Goal: Transaction & Acquisition: Book appointment/travel/reservation

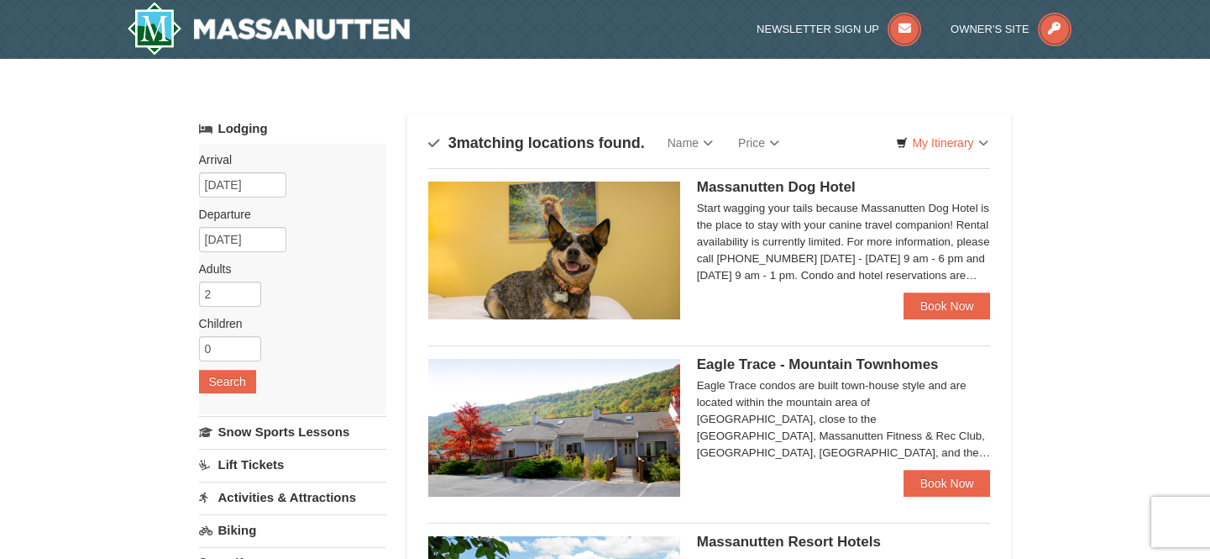
click at [237, 135] on link "Lodging" at bounding box center [292, 128] width 187 height 30
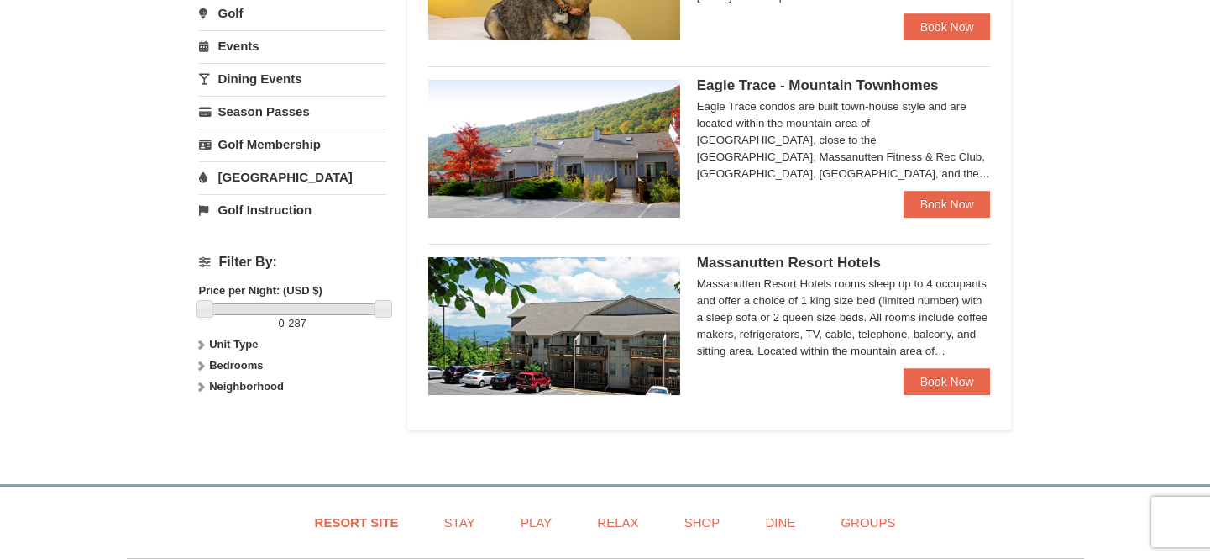
scroll to position [305, 0]
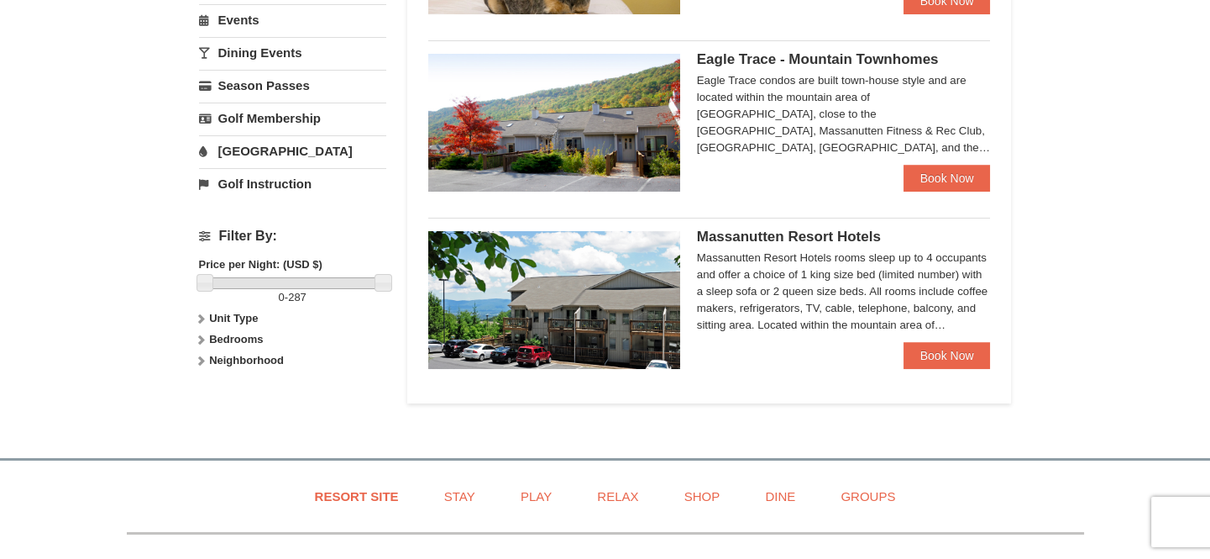
click at [238, 359] on strong "Neighborhood" at bounding box center [246, 360] width 75 height 13
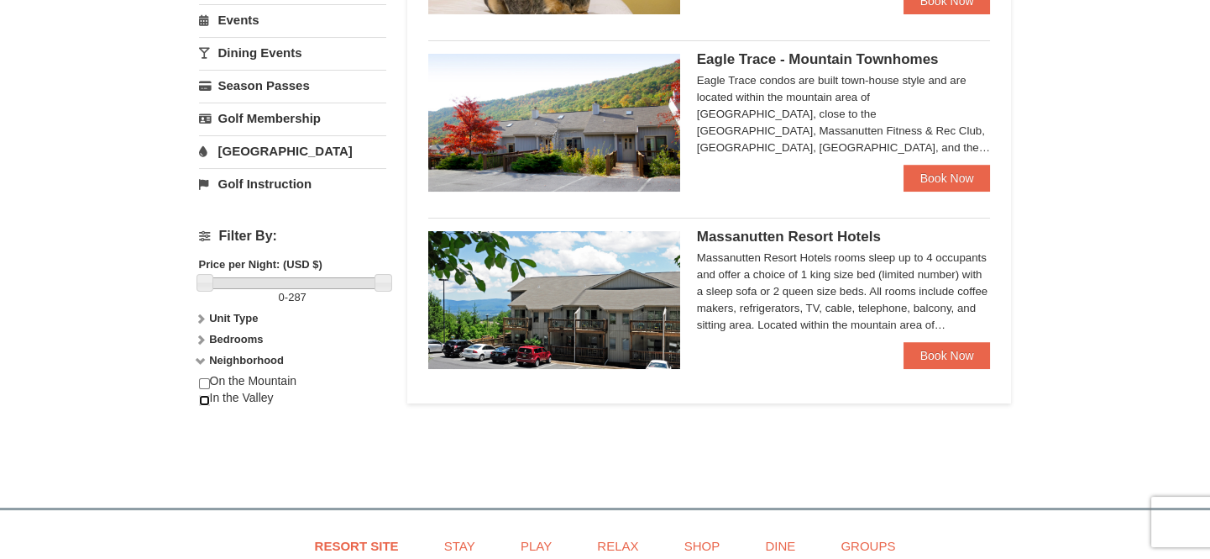
click at [209, 402] on input "checkbox" at bounding box center [204, 400] width 11 height 11
checkbox input "true"
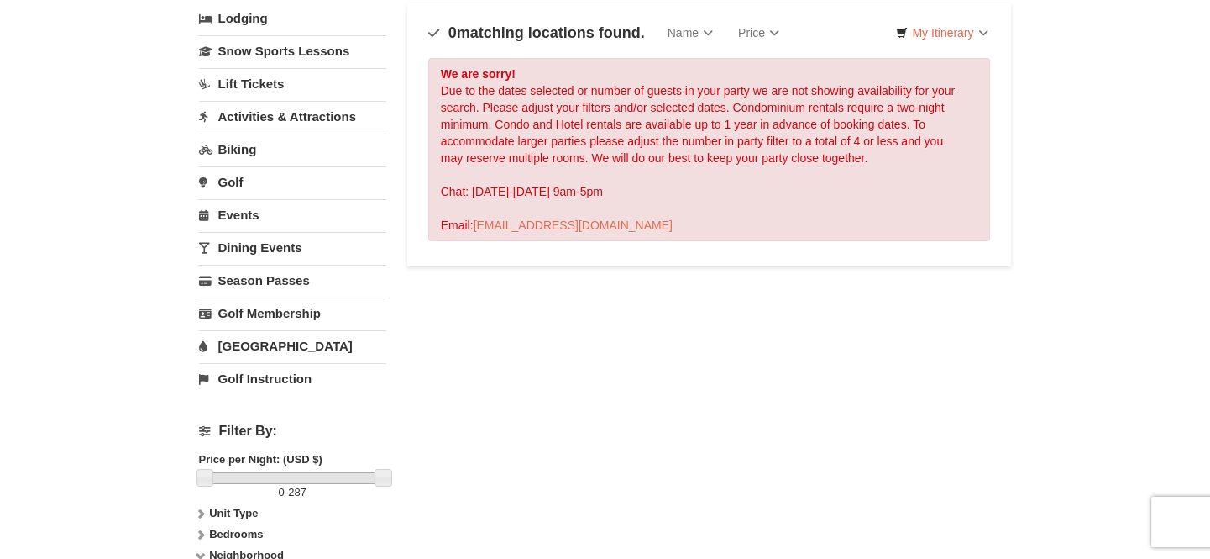
scroll to position [76, 0]
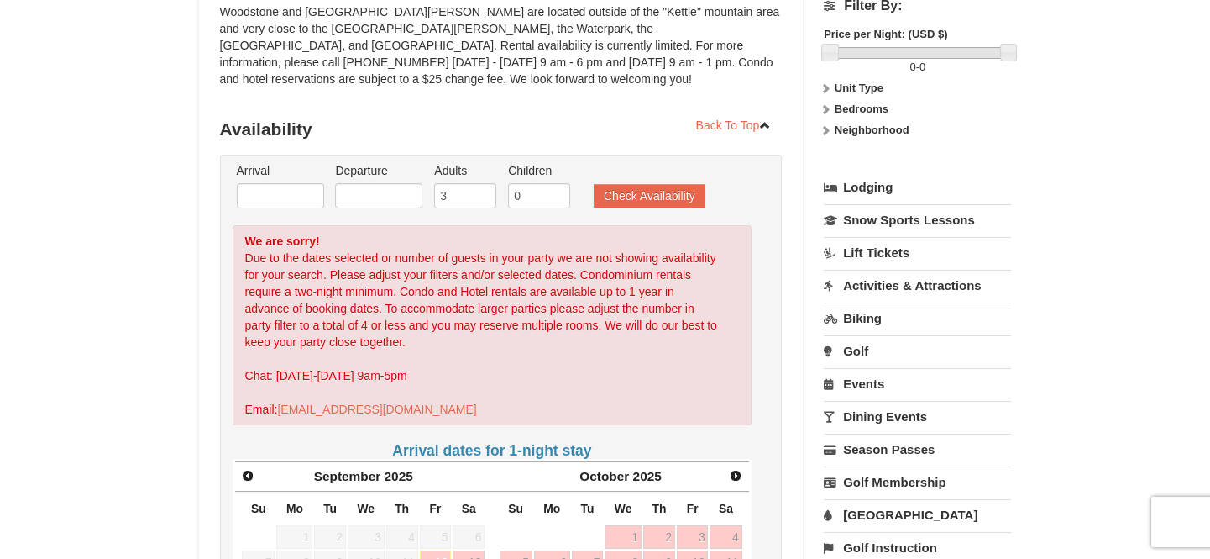
scroll to position [228, 0]
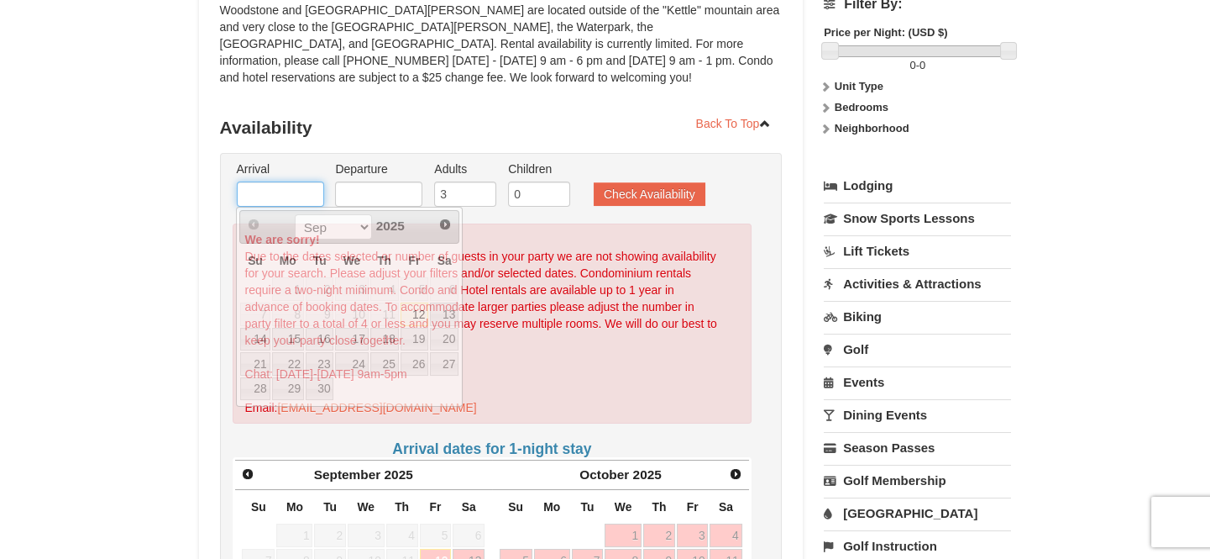
click at [302, 192] on input "text" at bounding box center [280, 193] width 87 height 25
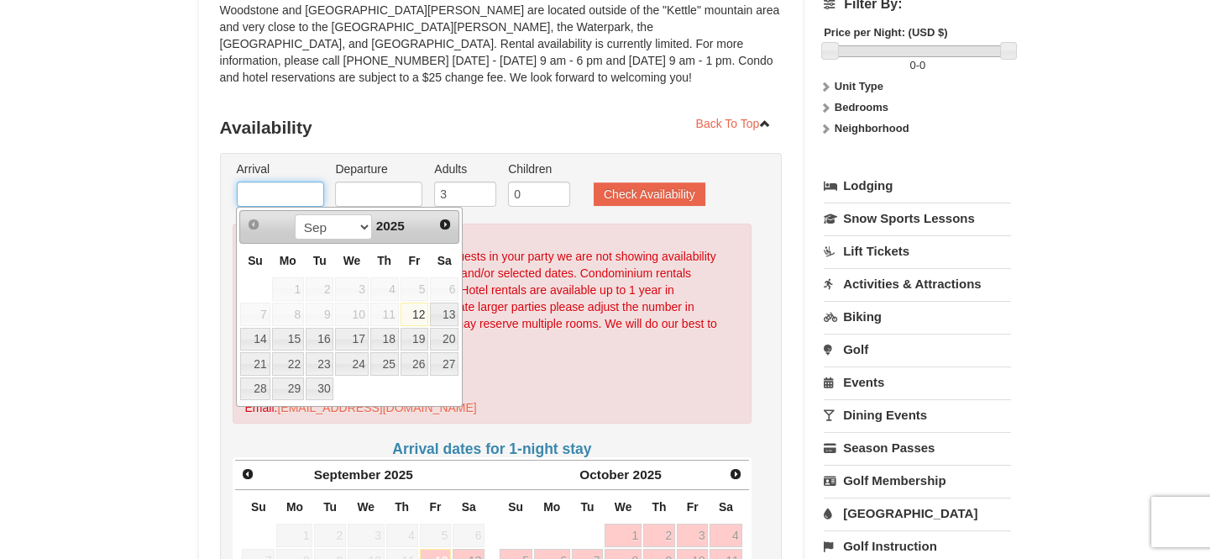
click at [302, 192] on input "text" at bounding box center [280, 193] width 87 height 25
click at [621, 111] on h3 "Availability" at bounding box center [501, 128] width 563 height 34
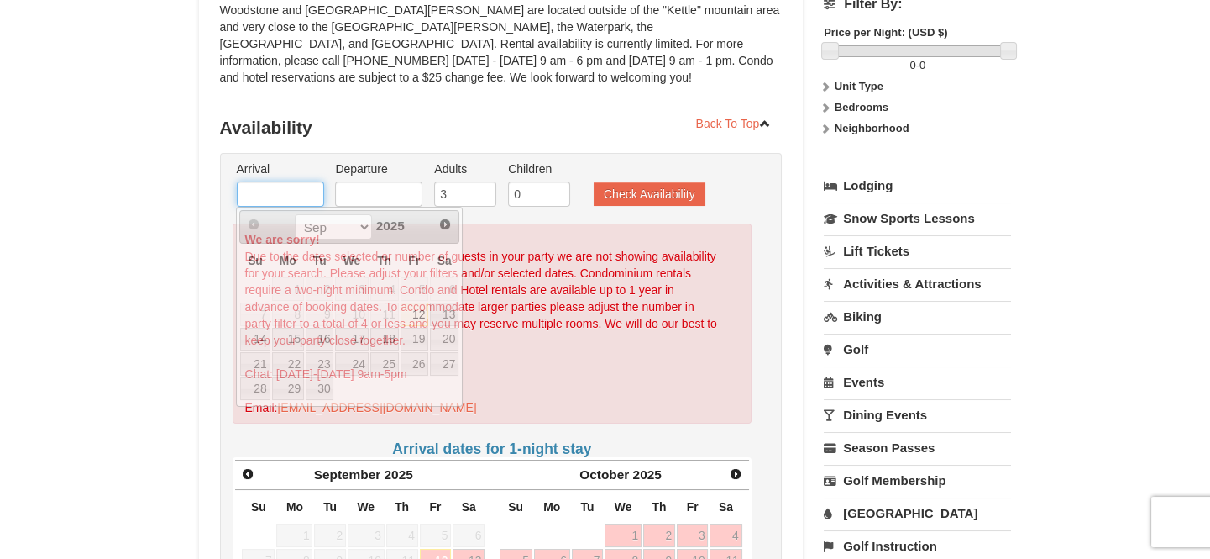
click at [281, 189] on input "text" at bounding box center [280, 193] width 87 height 25
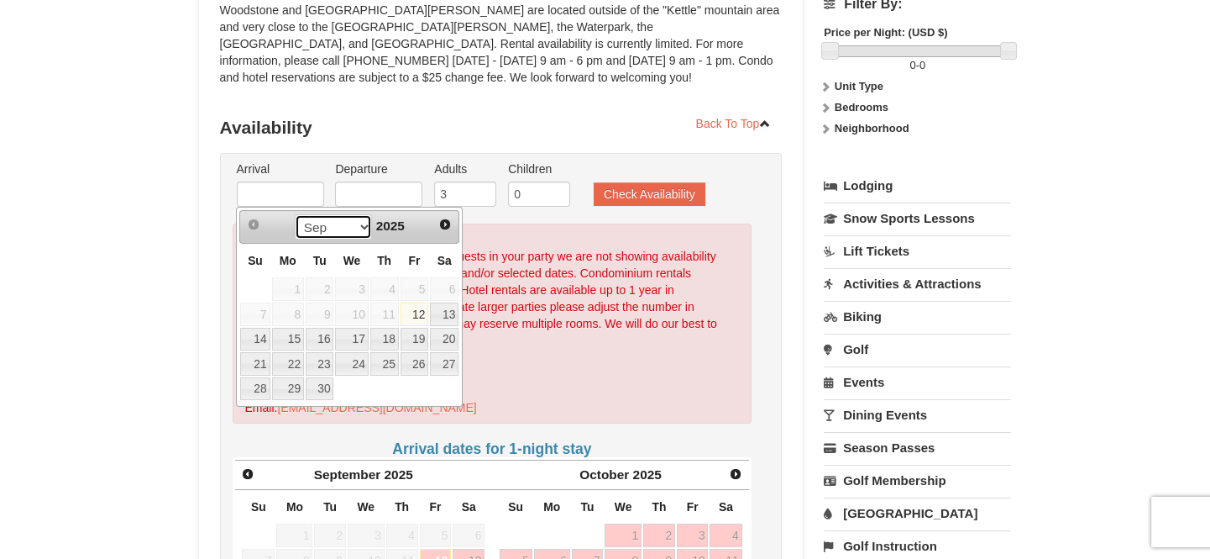
click at [364, 230] on select "Sep Oct Nov Dec" at bounding box center [334, 226] width 78 height 25
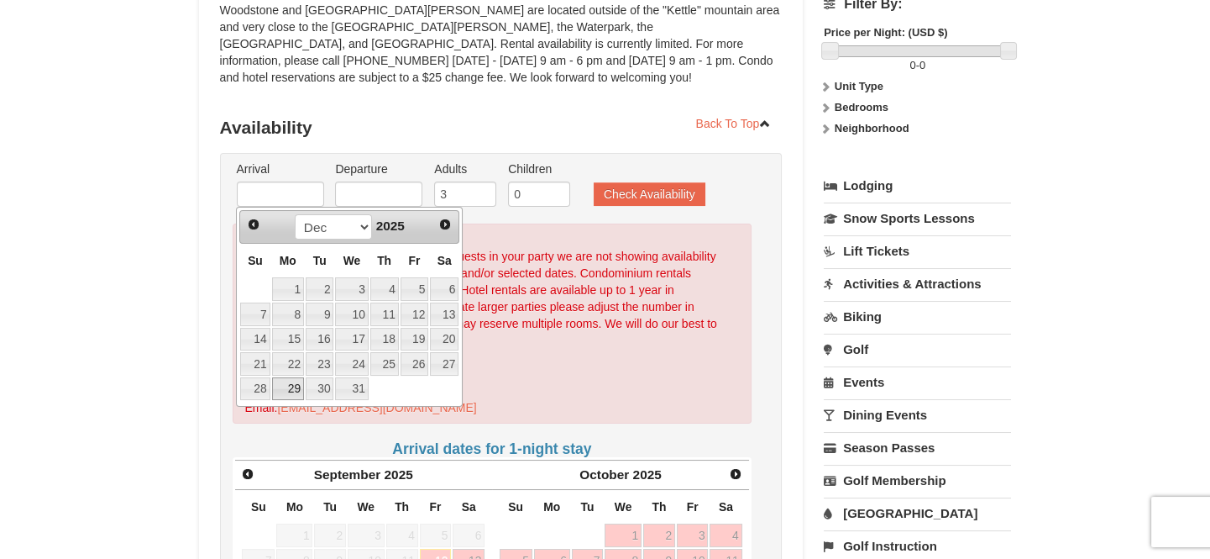
click at [292, 388] on link "29" at bounding box center [288, 389] width 32 height 24
type input "12/29/2025"
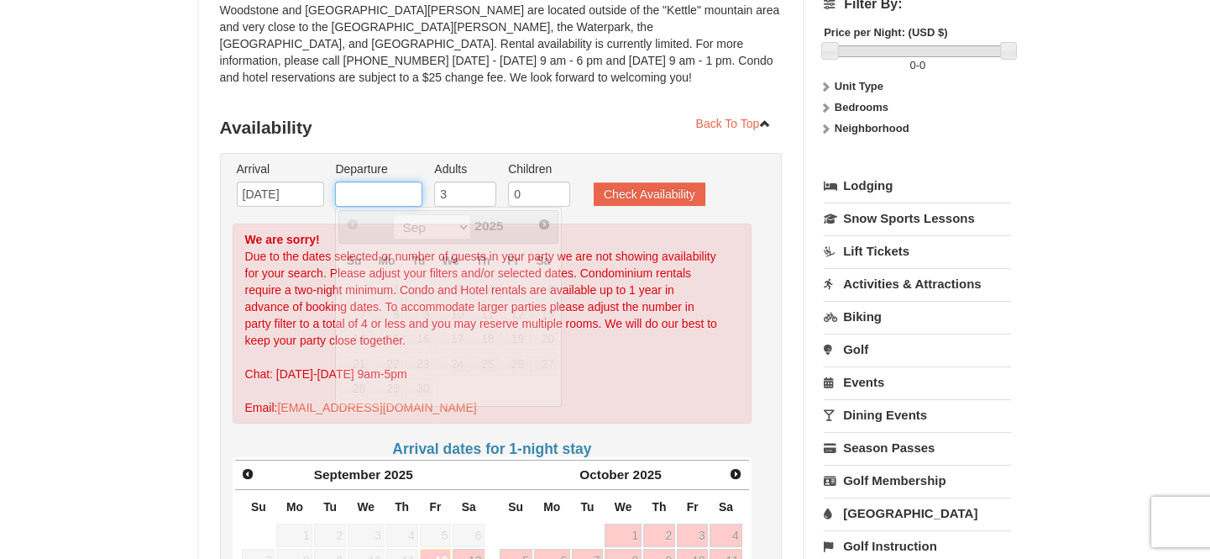
click at [401, 202] on input "text" at bounding box center [378, 193] width 87 height 25
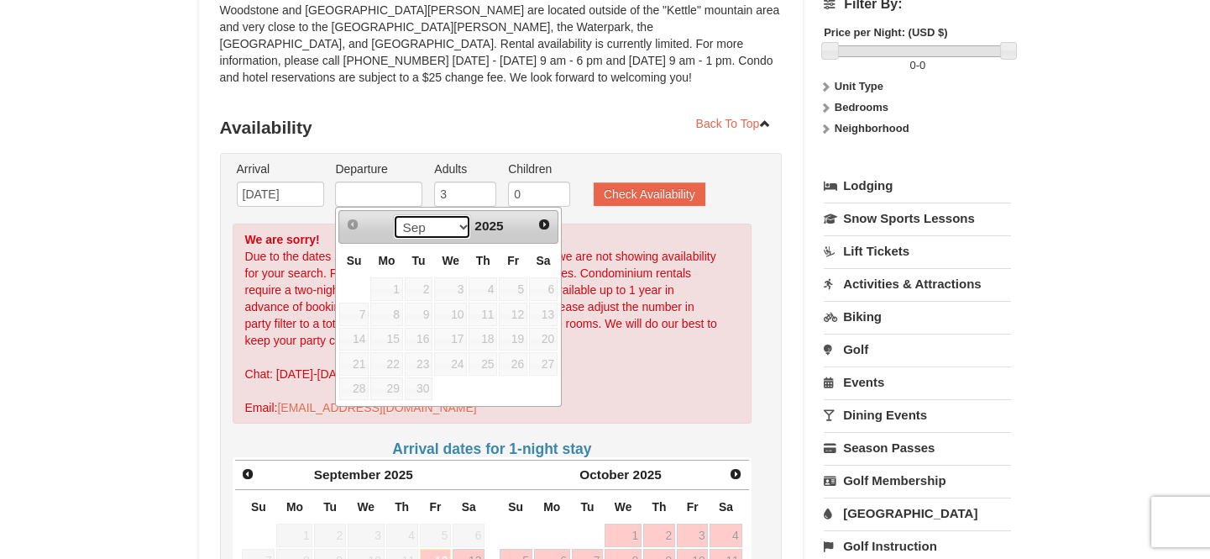
click at [458, 224] on select "Sep Oct Nov Dec" at bounding box center [432, 226] width 78 height 25
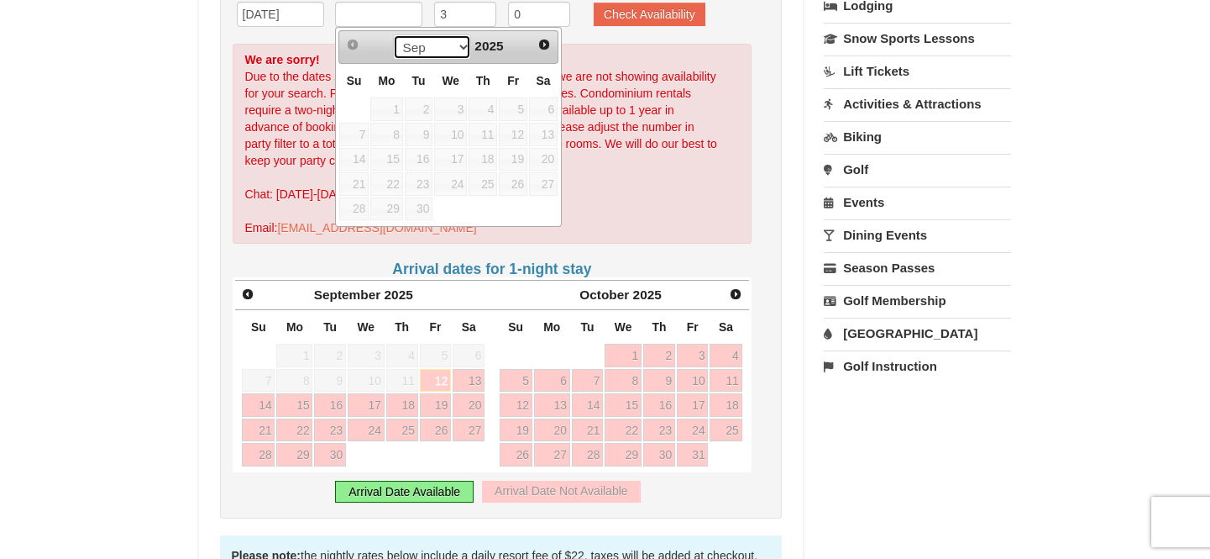
scroll to position [381, 0]
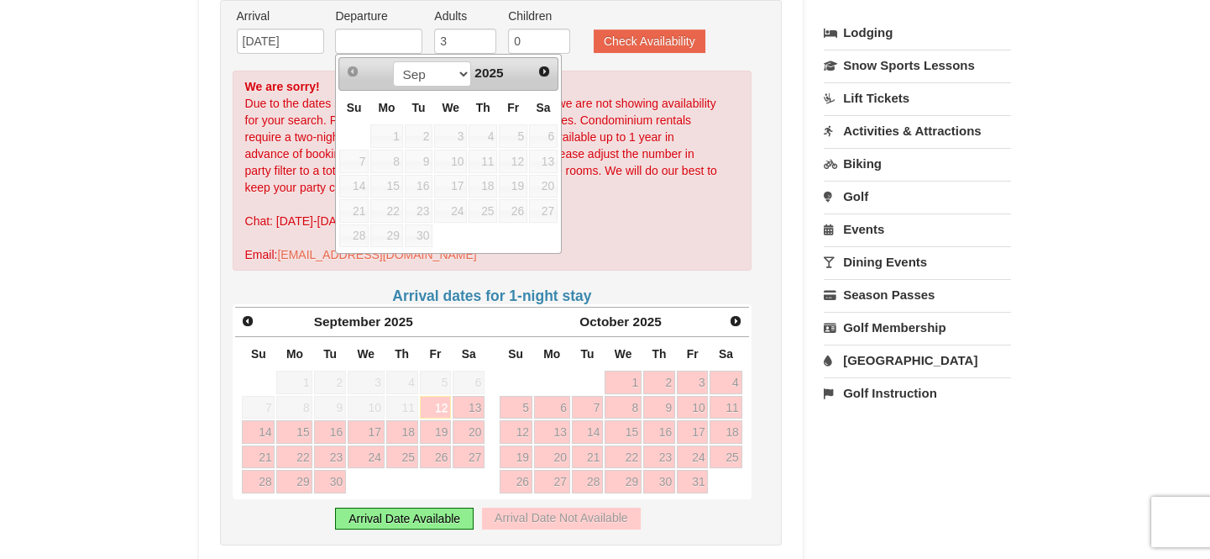
click at [738, 50] on ul "Arrival Please format dates MM/DD/YYYY Please format dates MM/DD/YYYY 12/29/202…" at bounding box center [493, 35] width 520 height 55
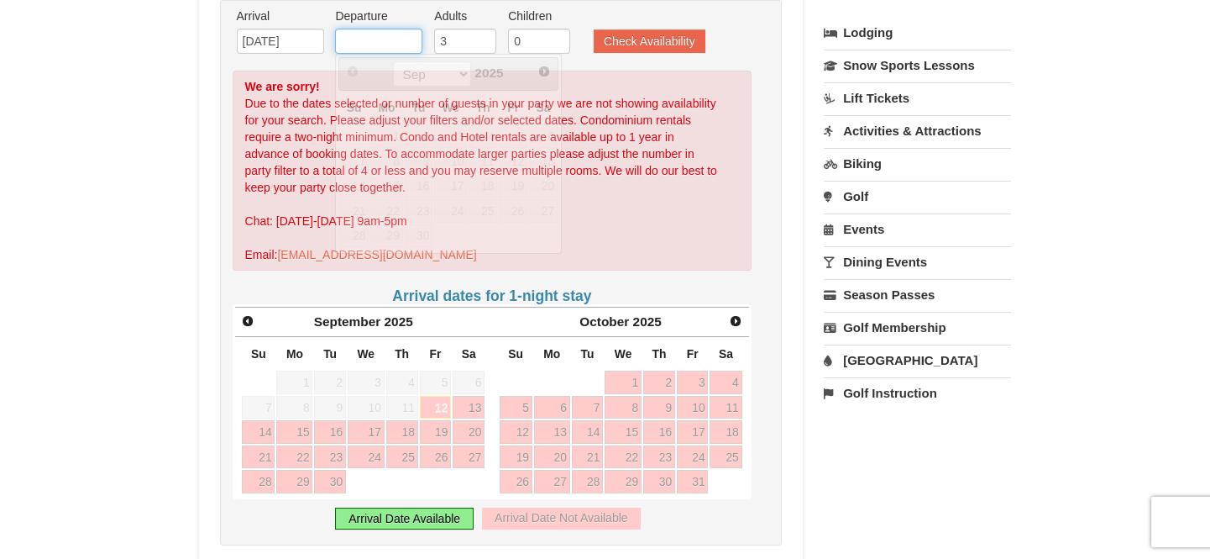
click at [376, 46] on input "text" at bounding box center [378, 41] width 87 height 25
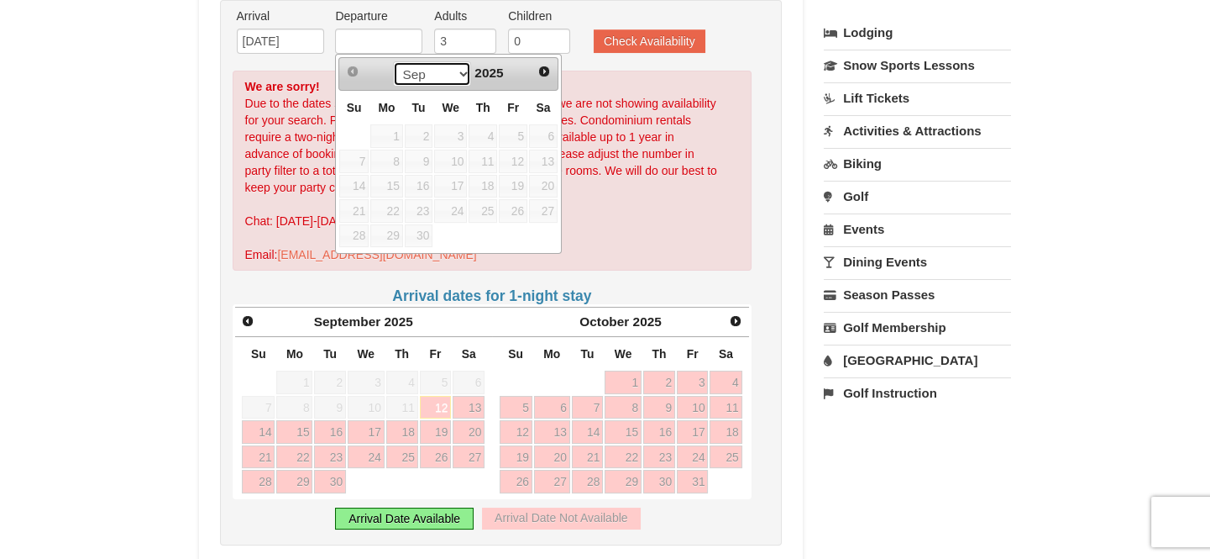
click at [454, 75] on select "Sep Oct Nov Dec" at bounding box center [432, 73] width 78 height 25
click at [543, 67] on span "Next" at bounding box center [544, 71] width 13 height 13
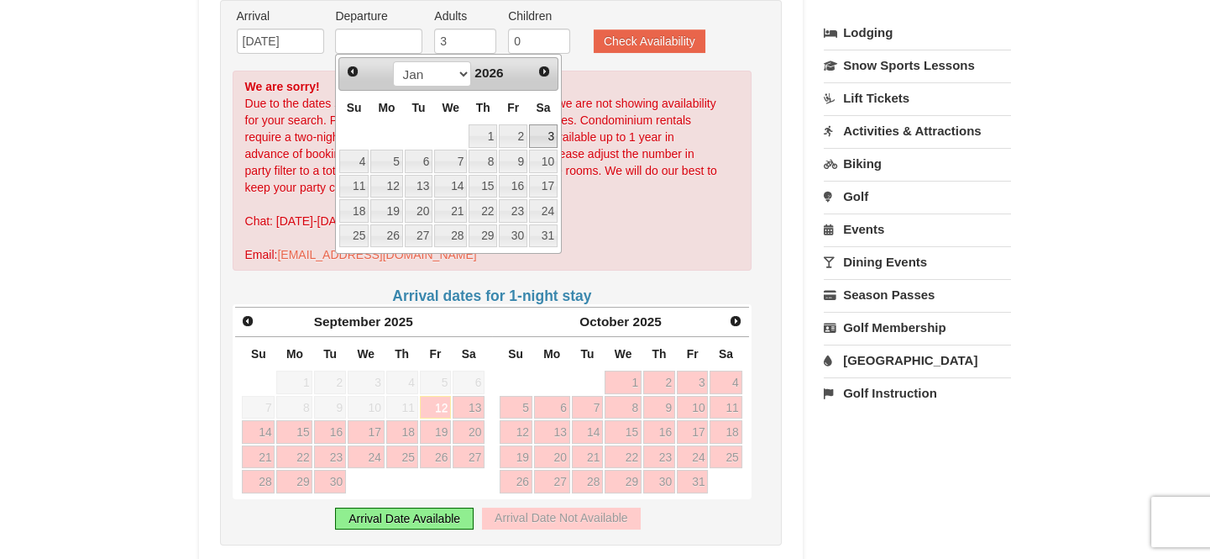
click at [548, 136] on link "3" at bounding box center [543, 136] width 29 height 24
type input "[DATE]"
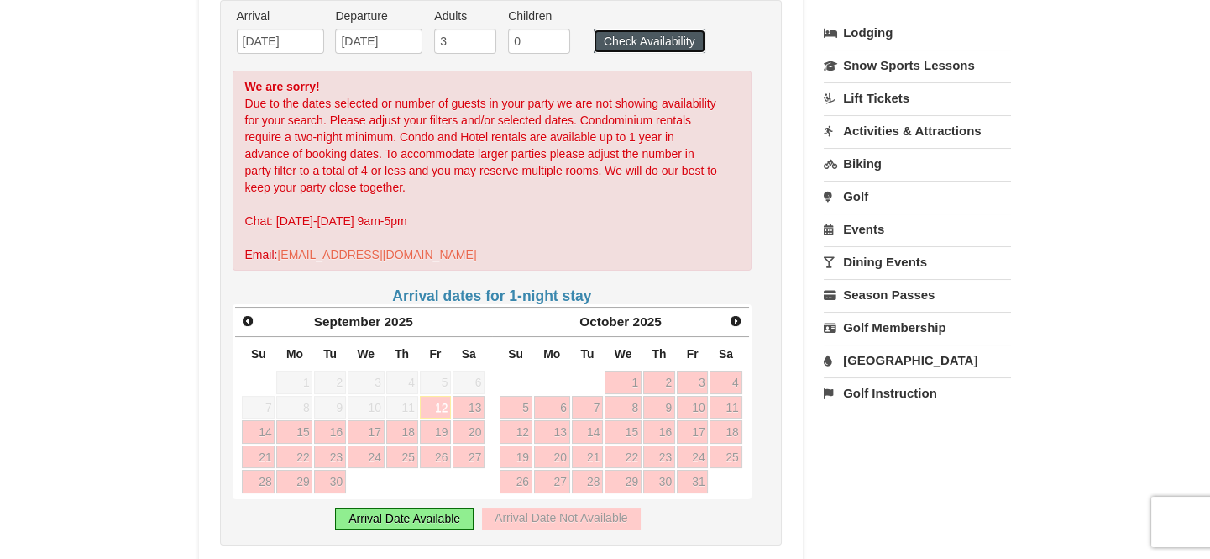
click at [636, 36] on button "Check Availability" at bounding box center [650, 41] width 112 height 24
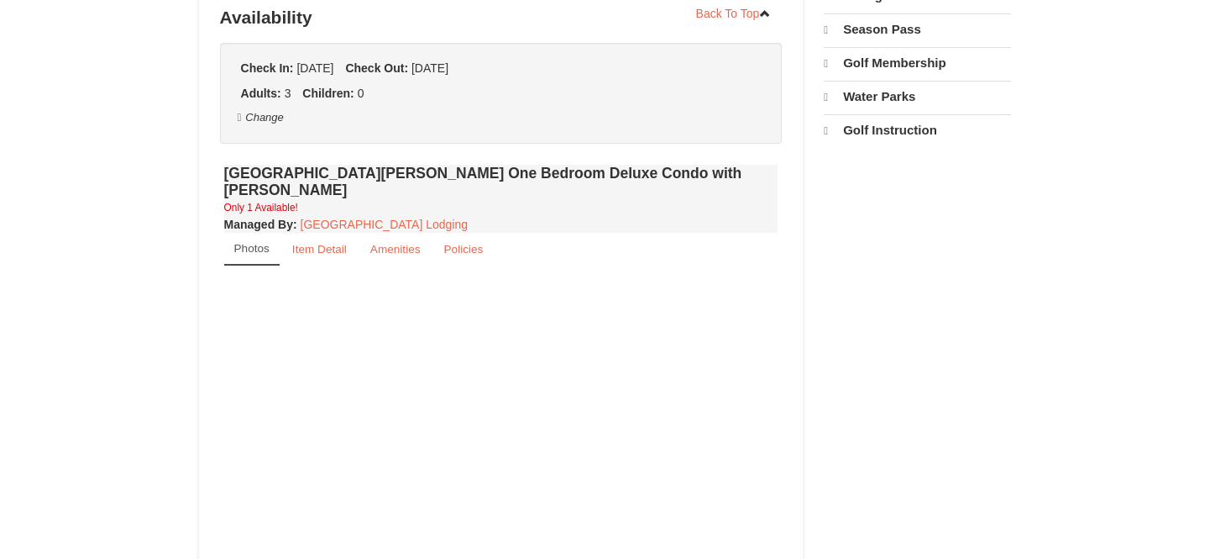
select select "9"
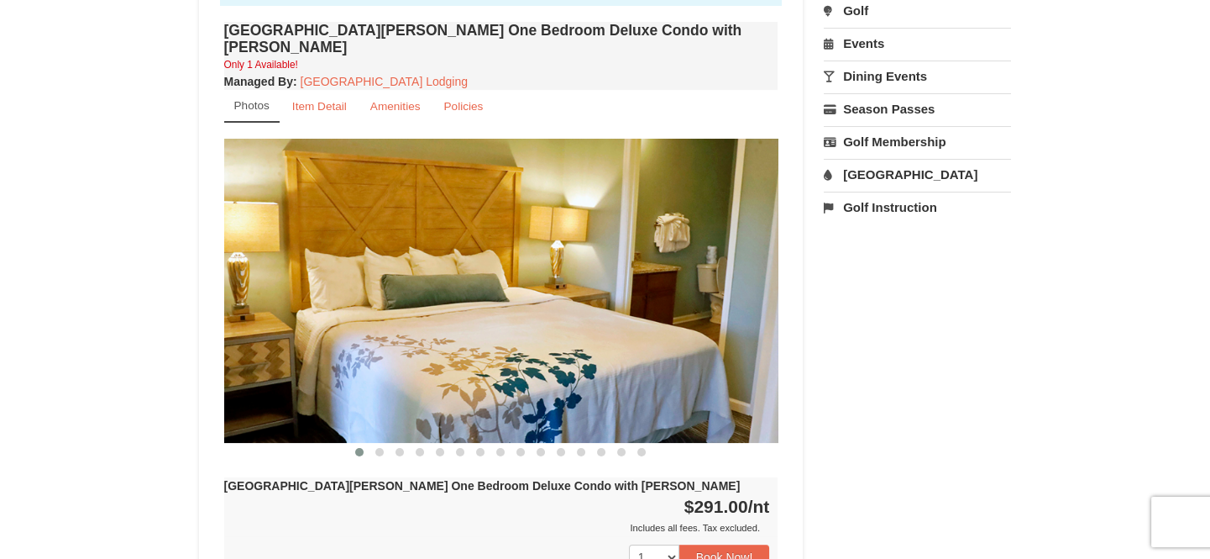
scroll to position [514, 0]
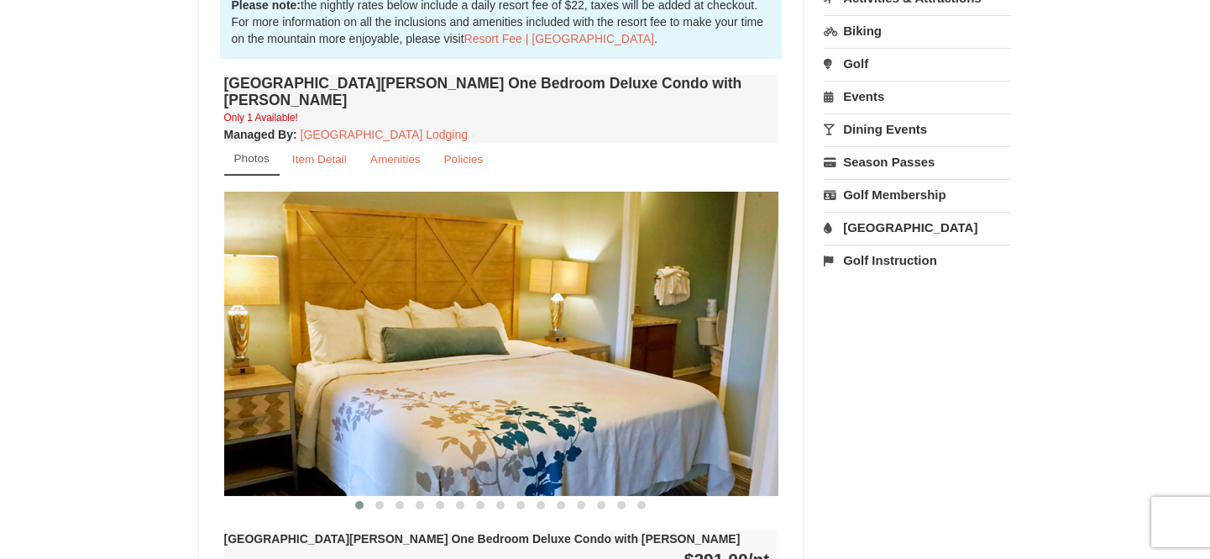
click at [761, 328] on img at bounding box center [501, 342] width 554 height 303
click at [849, 343] on div "Book from $251! 1822 Resort Drive, Massanutten, VA Availability Amenities Polic…" at bounding box center [605, 389] width 813 height 1513
click at [296, 374] on img at bounding box center [501, 342] width 554 height 303
click at [714, 330] on img at bounding box center [501, 342] width 554 height 303
click at [385, 496] on button at bounding box center [380, 504] width 20 height 17
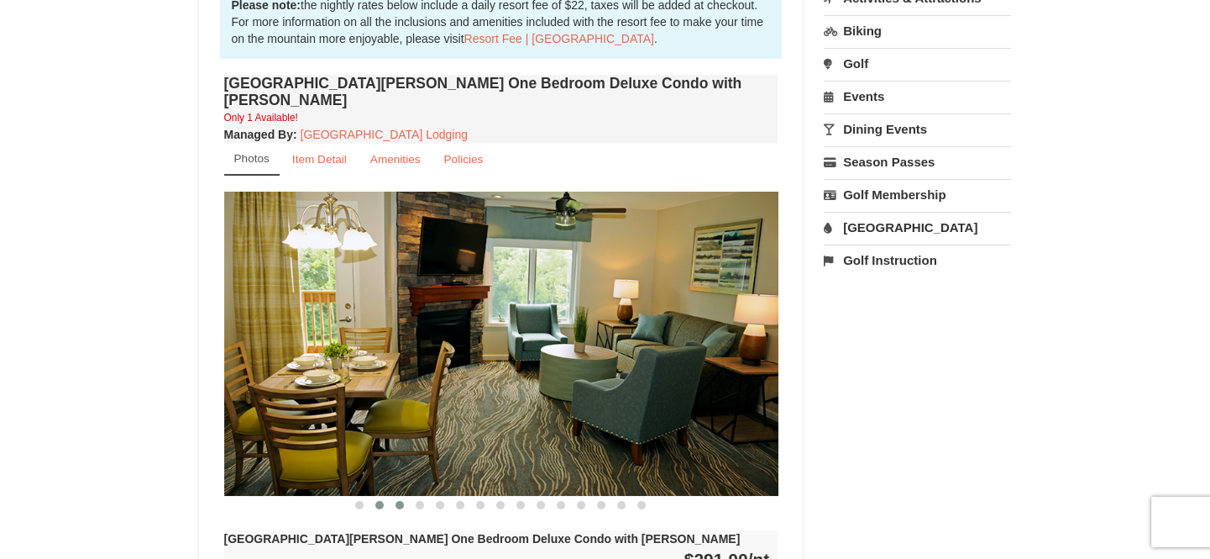
click at [402, 501] on span at bounding box center [400, 505] width 8 height 8
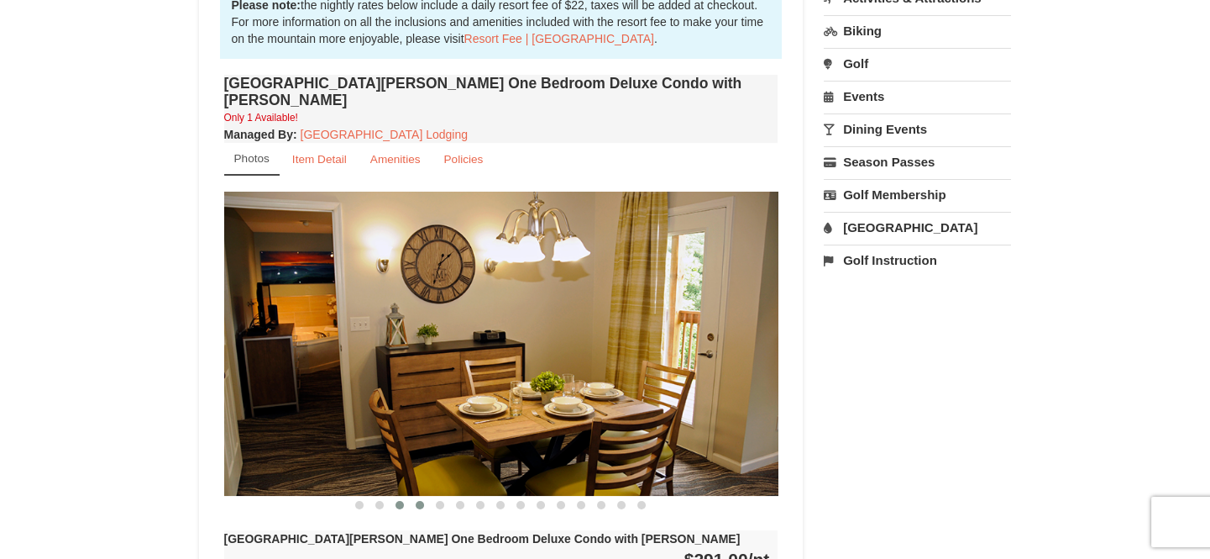
click at [418, 501] on span at bounding box center [420, 505] width 8 height 8
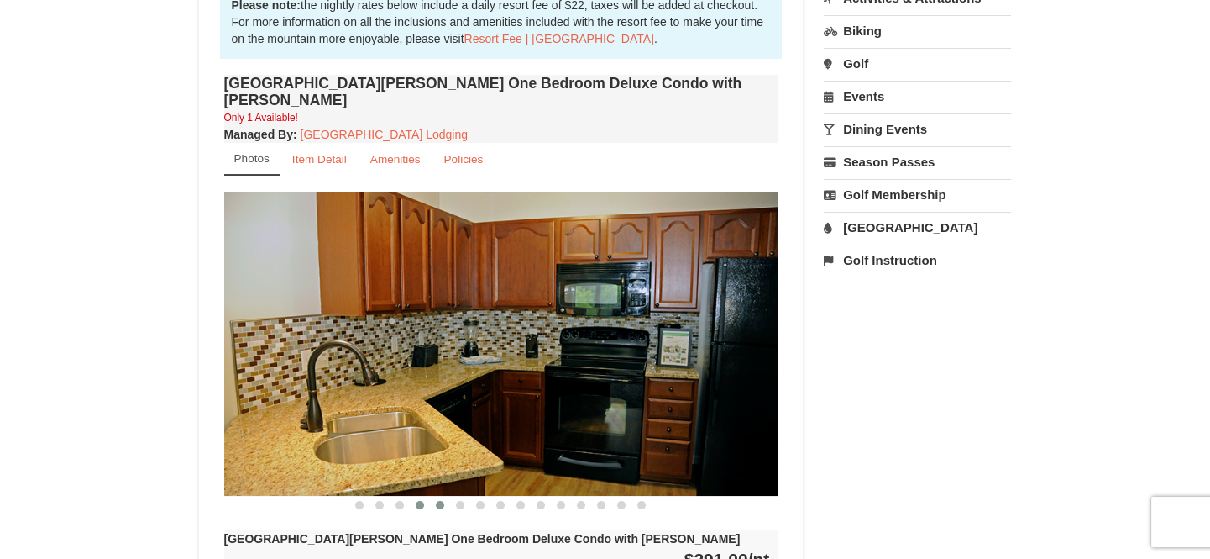
click at [443, 501] on span at bounding box center [440, 505] width 8 height 8
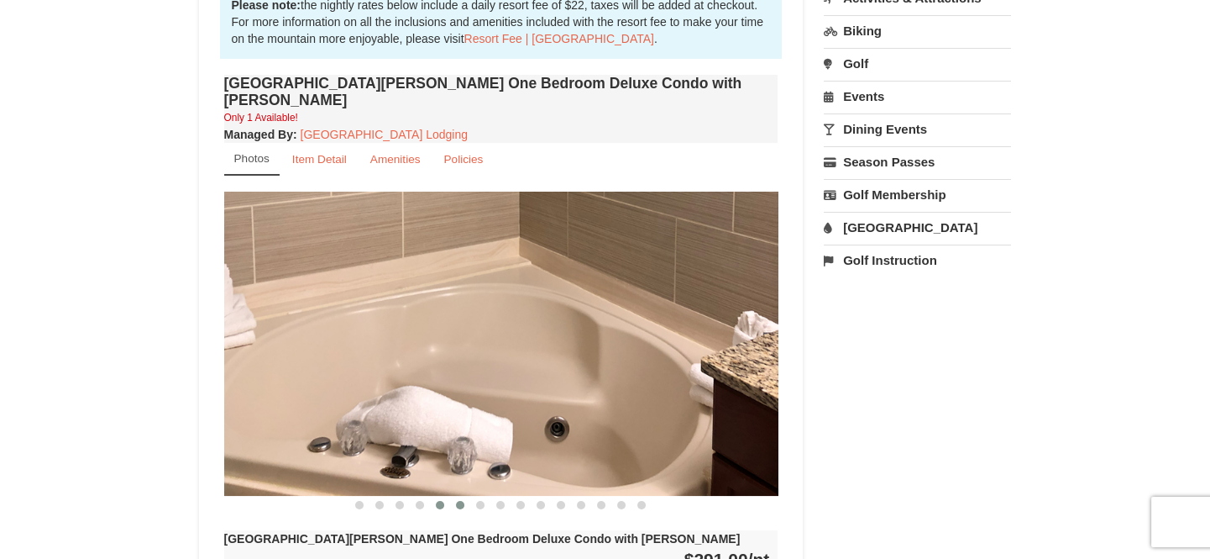
click at [459, 501] on span at bounding box center [460, 505] width 8 height 8
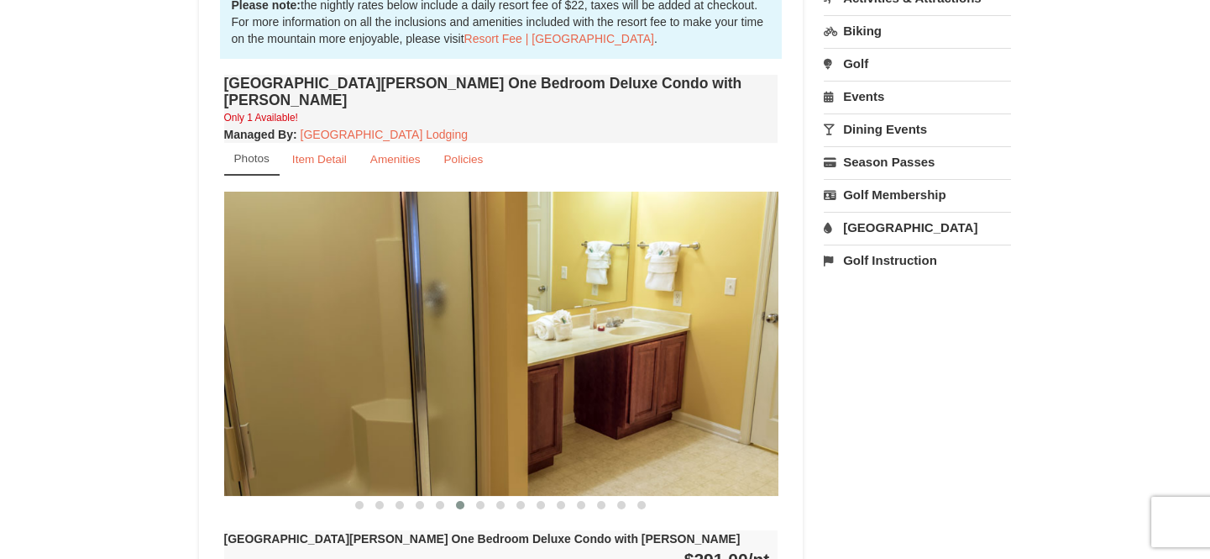
click at [460, 501] on span at bounding box center [460, 505] width 8 height 8
click at [481, 501] on span at bounding box center [480, 505] width 8 height 8
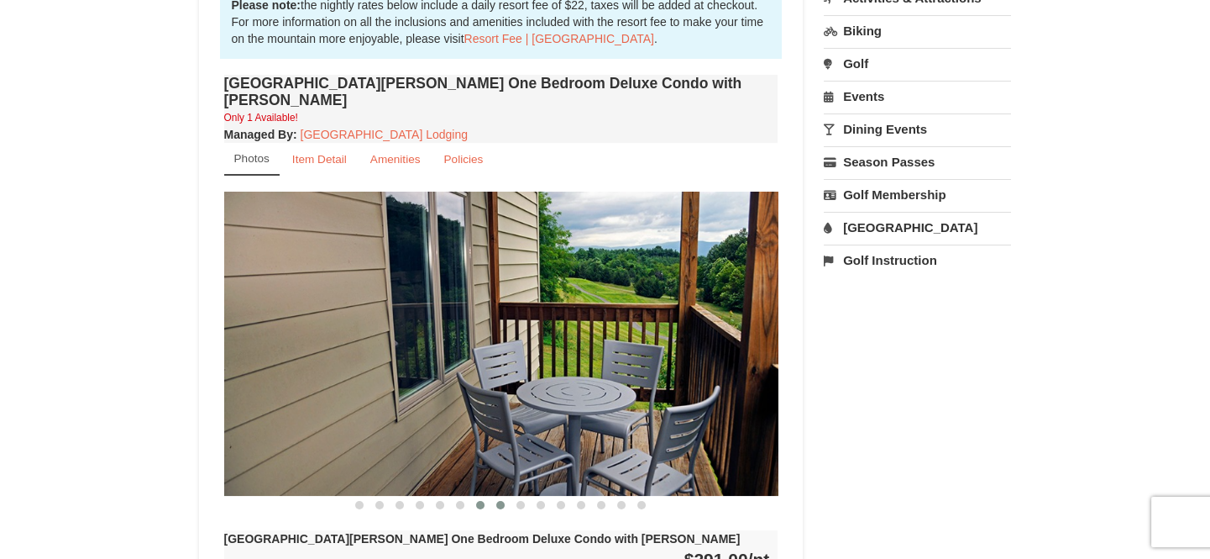
click at [497, 501] on span at bounding box center [500, 505] width 8 height 8
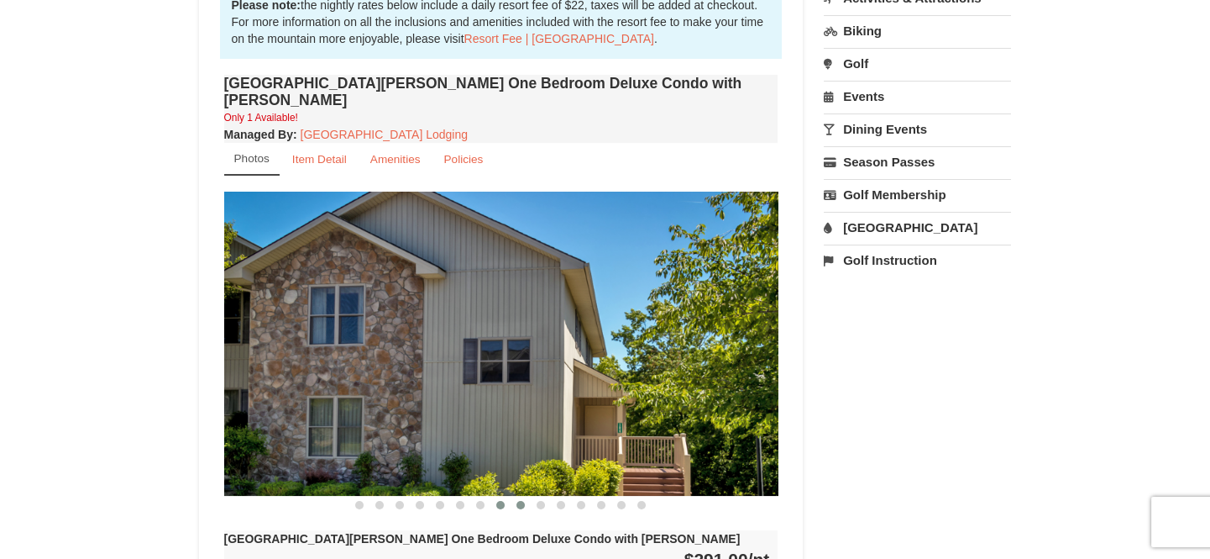
click at [518, 501] on span at bounding box center [521, 505] width 8 height 8
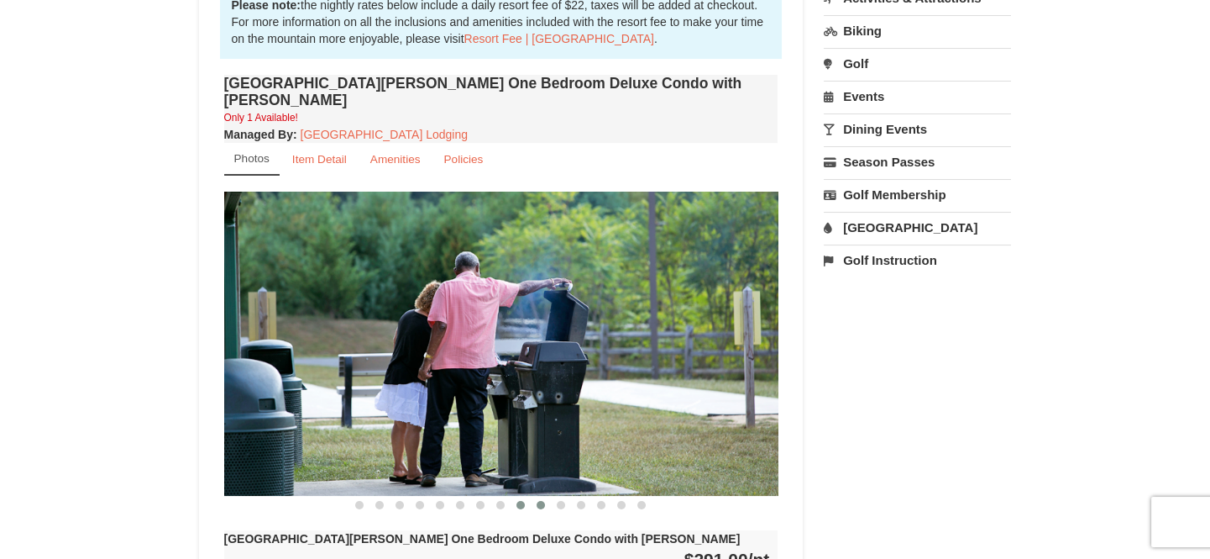
click at [535, 496] on button at bounding box center [541, 504] width 20 height 17
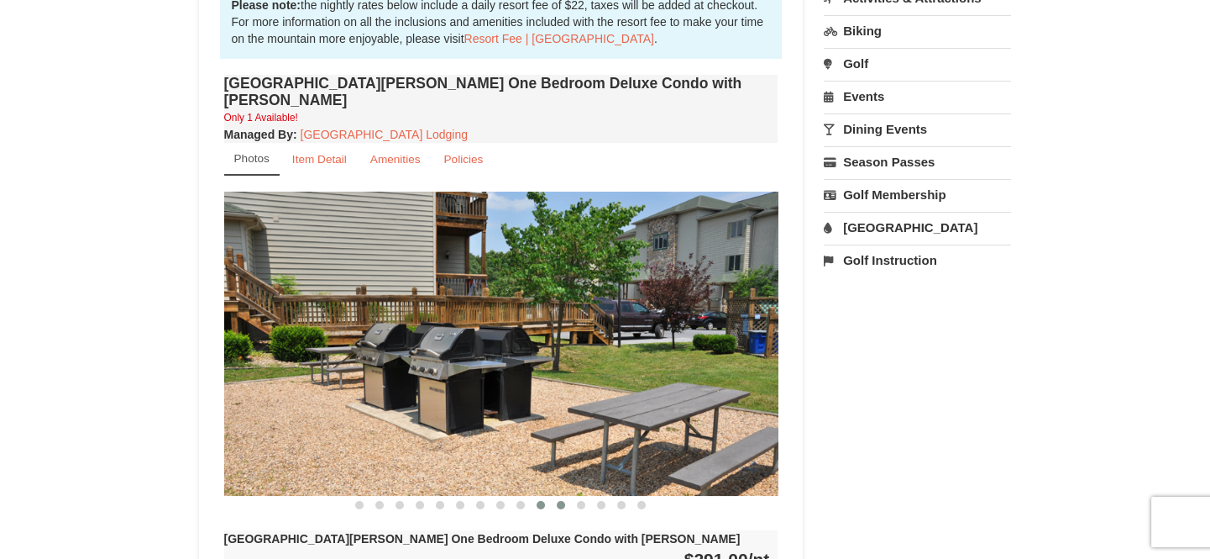
click at [563, 501] on span at bounding box center [561, 505] width 8 height 8
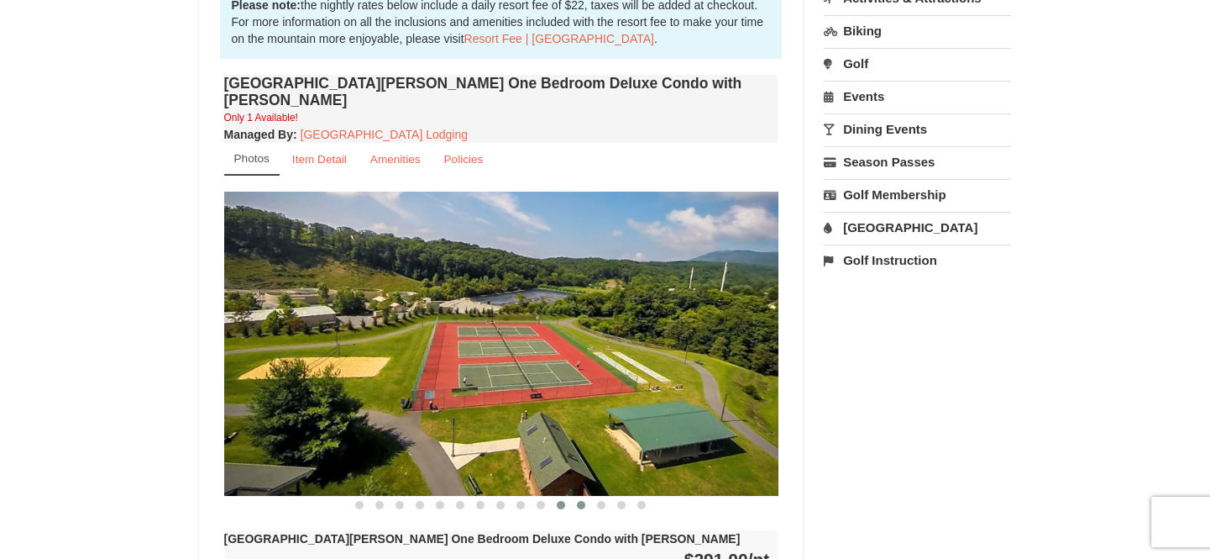
click at [585, 501] on span at bounding box center [581, 505] width 8 height 8
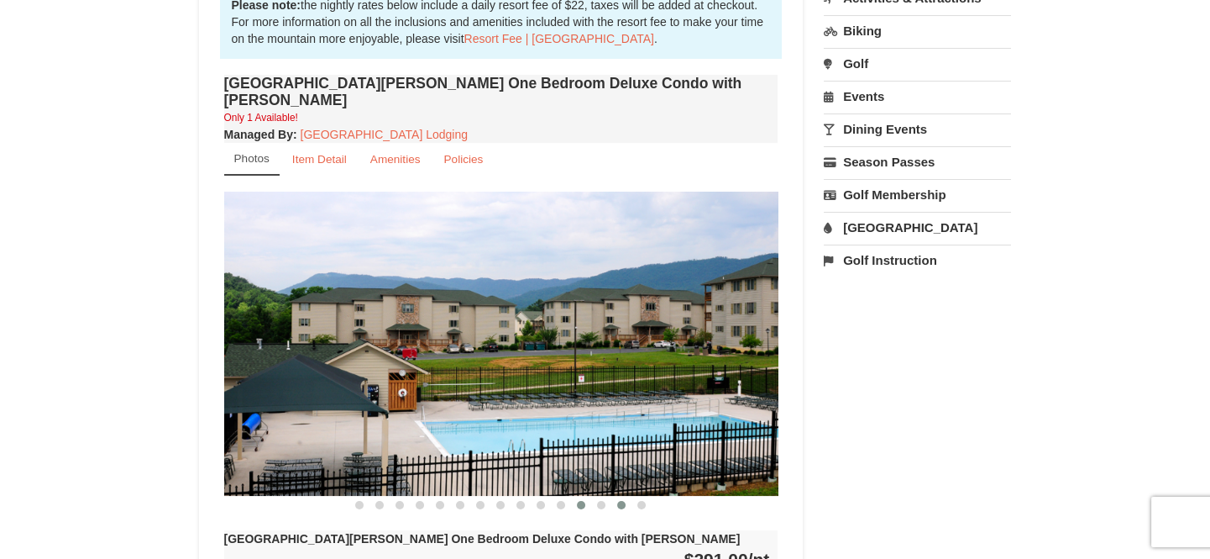
click at [614, 496] on button at bounding box center [621, 504] width 20 height 17
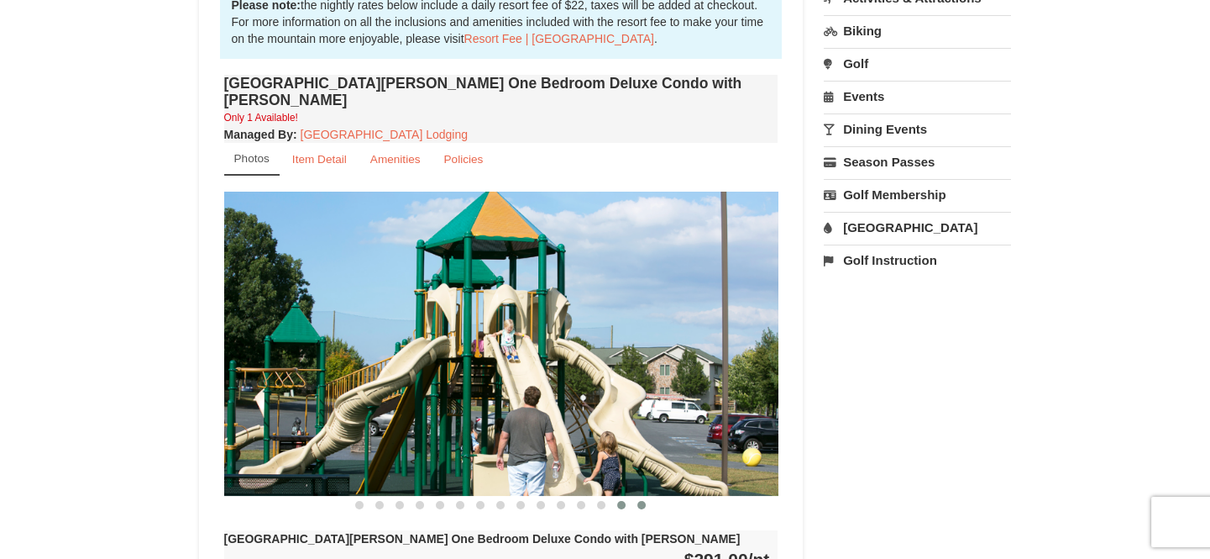
click at [632, 496] on button at bounding box center [642, 504] width 20 height 17
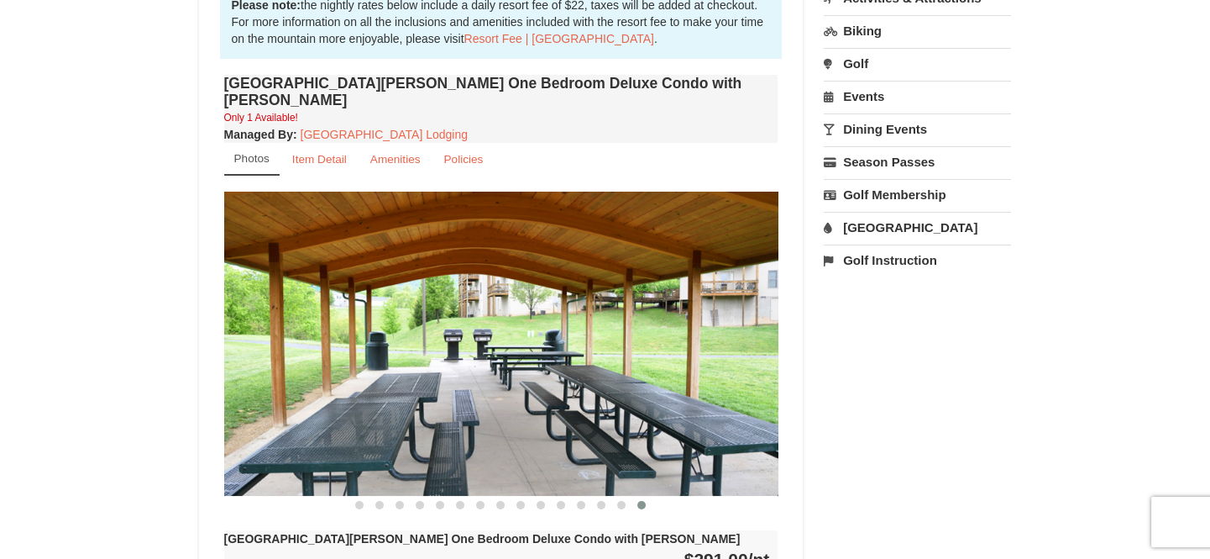
click at [659, 496] on div at bounding box center [501, 505] width 554 height 18
click at [663, 496] on div at bounding box center [501, 505] width 554 height 18
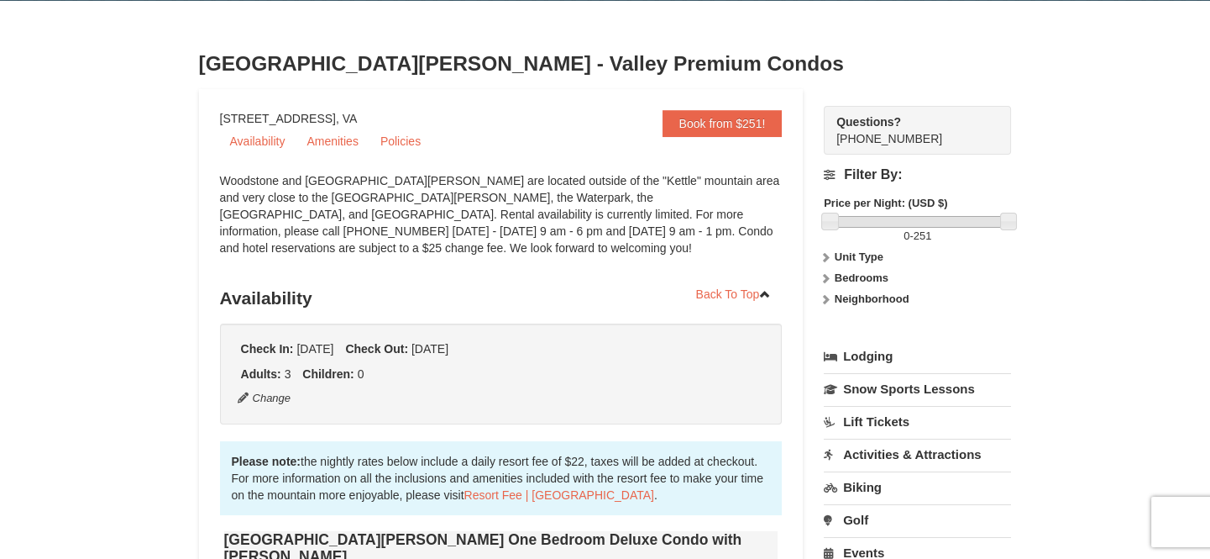
scroll to position [0, 0]
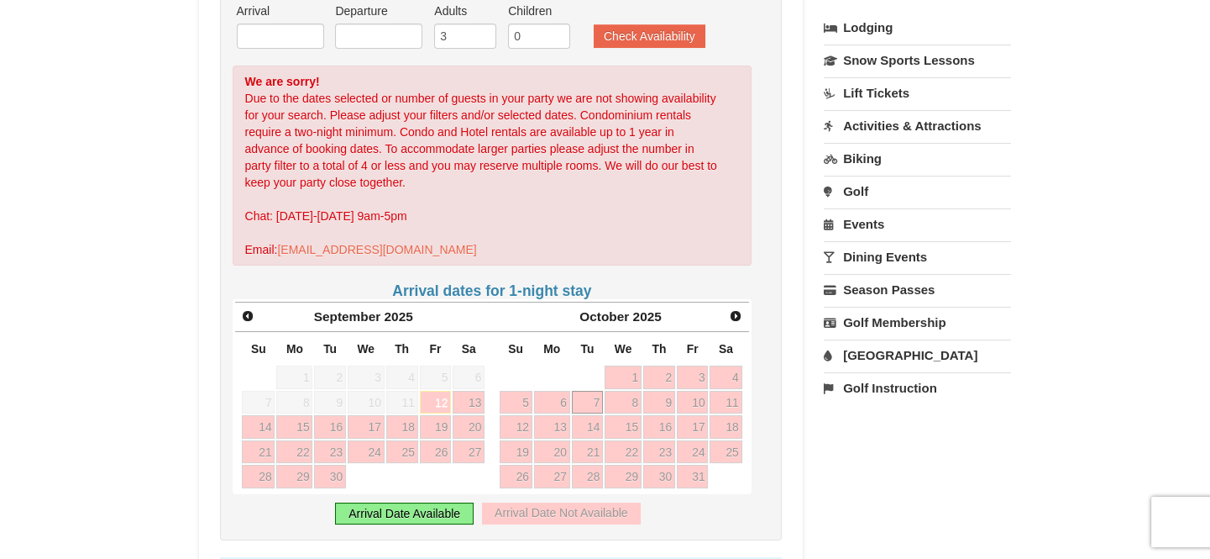
scroll to position [305, 0]
